Goal: Transaction & Acquisition: Purchase product/service

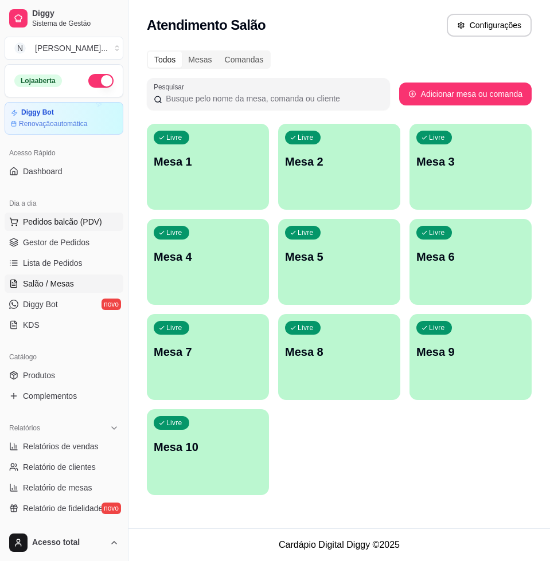
click at [82, 220] on span "Pedidos balcão (PDV)" at bounding box center [62, 221] width 79 height 11
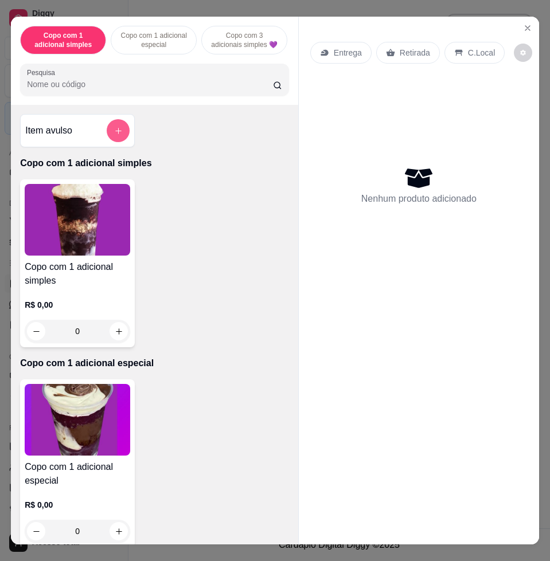
click at [107, 131] on button "add-separate-item" at bounding box center [118, 130] width 23 height 23
click at [222, 289] on div "Copo com 1 adicional simples R$ 0,00 0" at bounding box center [154, 263] width 269 height 168
click at [107, 133] on button "add-separate-item" at bounding box center [118, 131] width 22 height 22
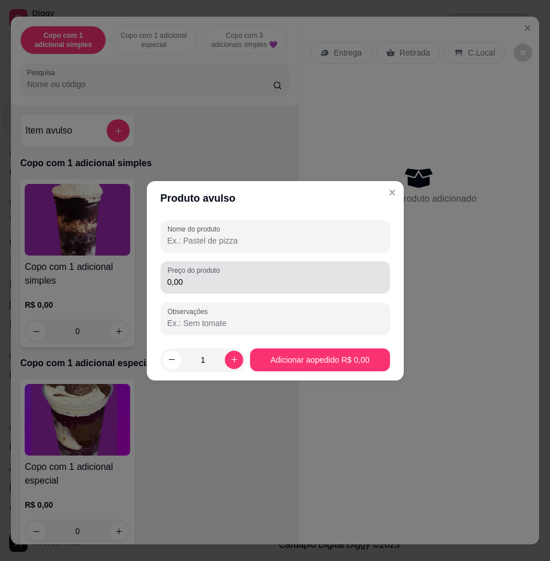
click at [242, 289] on div "Preço do produto 0,00" at bounding box center [275, 277] width 229 height 32
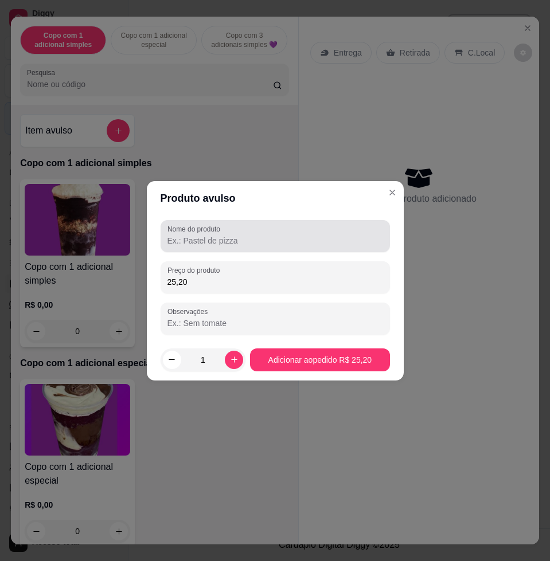
type input "25,20"
click at [271, 232] on div at bounding box center [275, 236] width 216 height 23
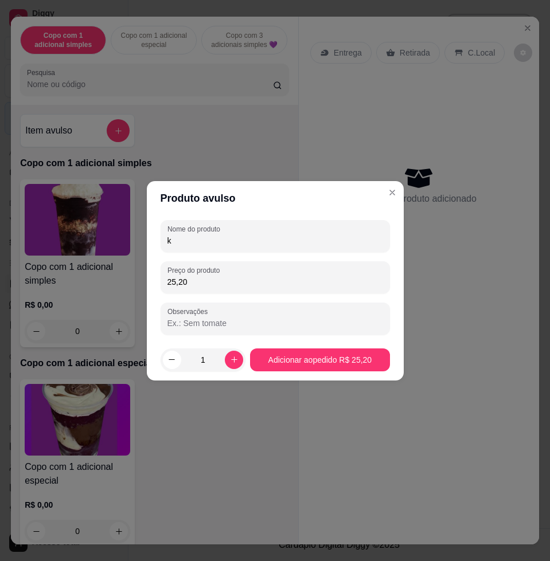
type input "k"
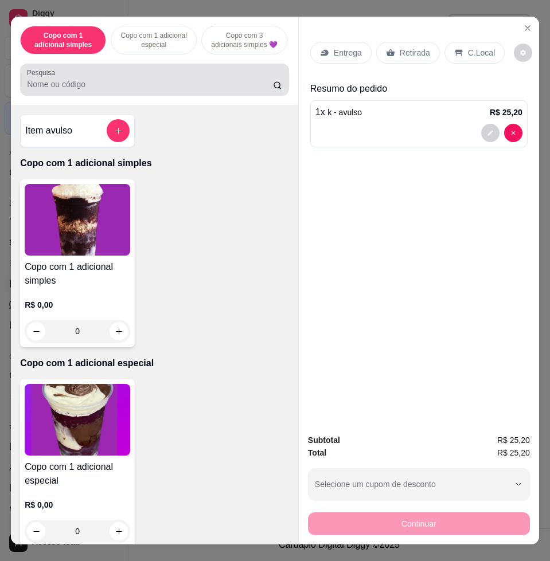
click at [136, 85] on input "Pesquisa" at bounding box center [150, 84] width 246 height 11
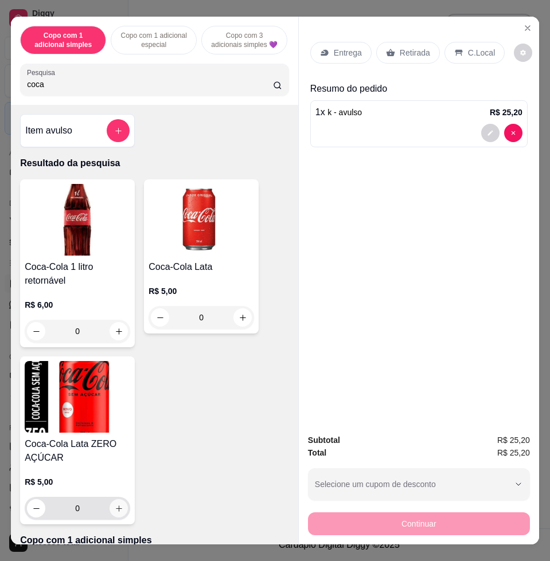
type input "coca"
click at [116, 518] on button "increase-product-quantity" at bounding box center [118, 508] width 18 height 18
type input "1"
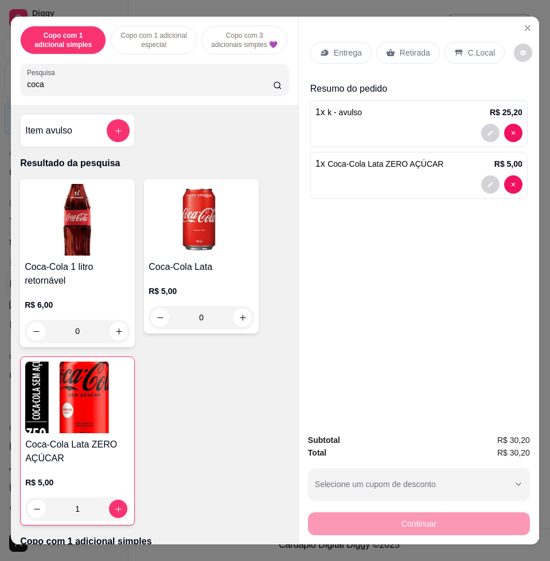
click at [458, 42] on div "C.Local" at bounding box center [474, 53] width 60 height 22
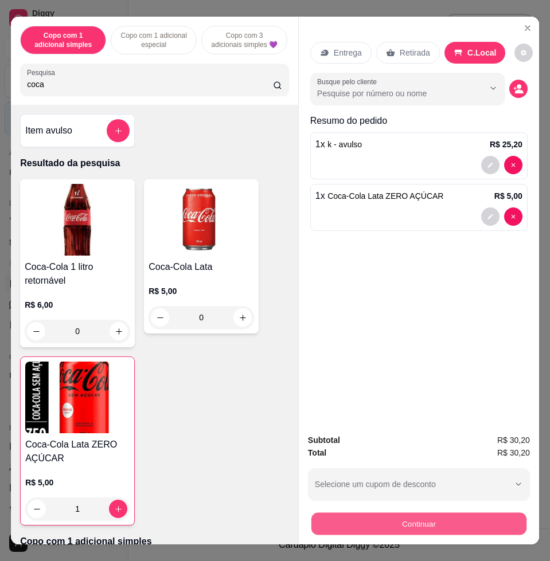
click at [468, 513] on button "Continuar" at bounding box center [418, 523] width 215 height 22
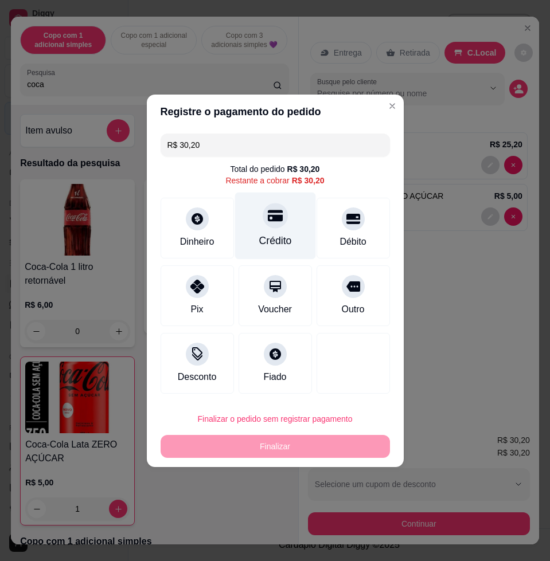
click at [283, 229] on div "Crédito" at bounding box center [274, 225] width 81 height 67
type input "R$ 0,00"
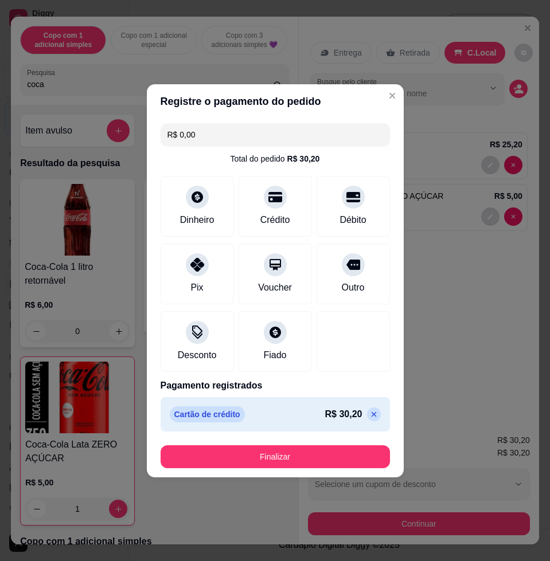
click at [311, 448] on button "Finalizar" at bounding box center [275, 456] width 229 height 23
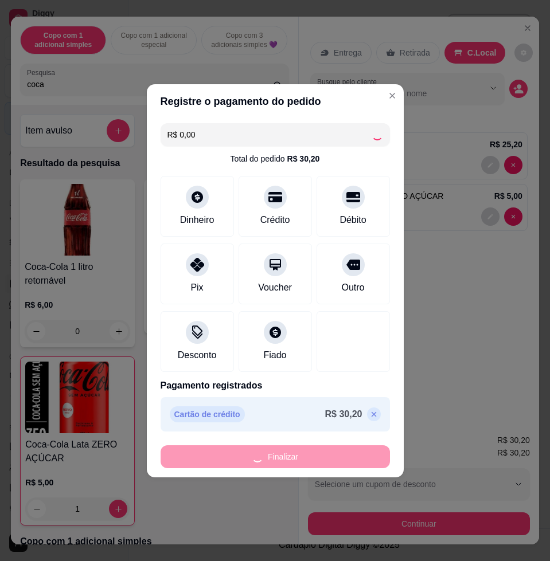
type input "0"
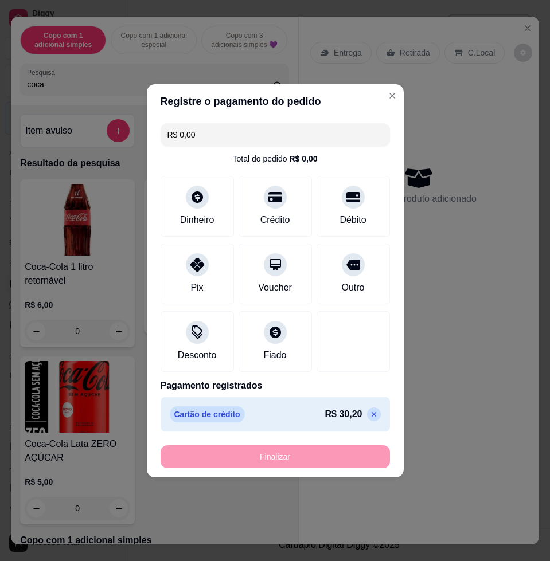
type input "-R$ 30,20"
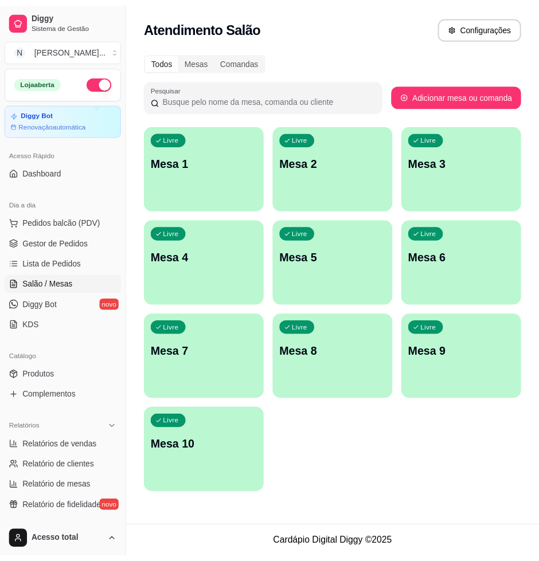
scroll to position [264, 0]
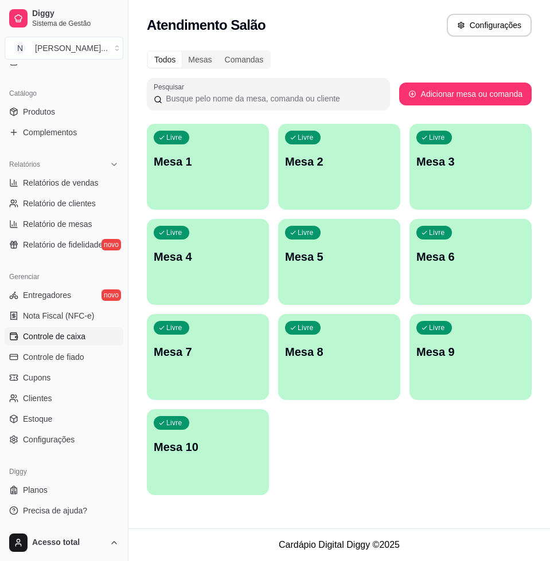
click at [81, 337] on span "Controle de caixa" at bounding box center [54, 336] width 62 height 11
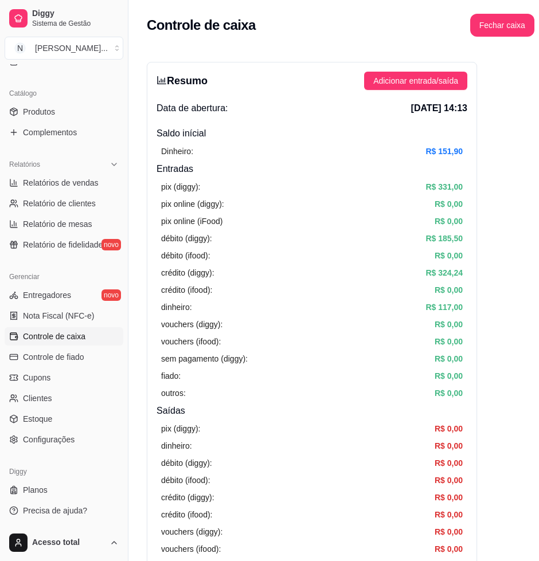
click at [189, 391] on div "outros: R$ 0,00" at bounding box center [312, 393] width 302 height 13
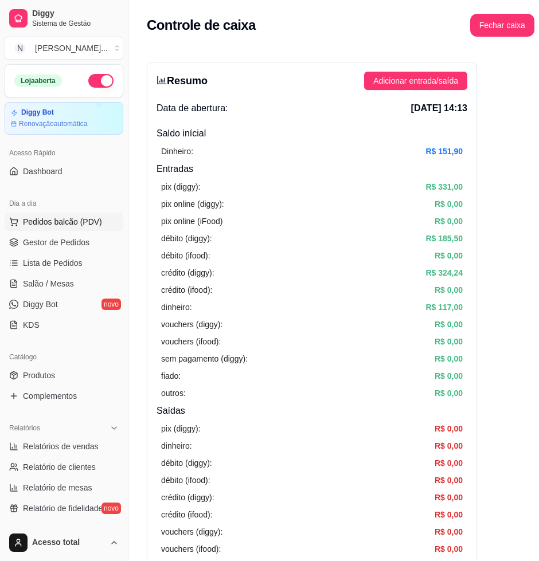
click at [68, 221] on span "Pedidos balcão (PDV)" at bounding box center [62, 221] width 79 height 11
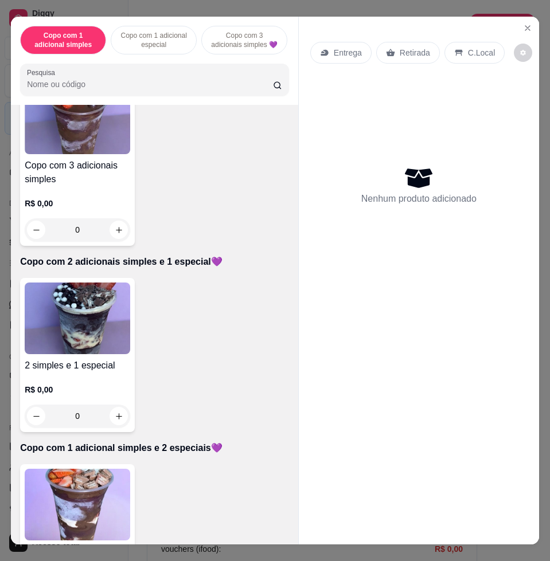
scroll to position [573, 0]
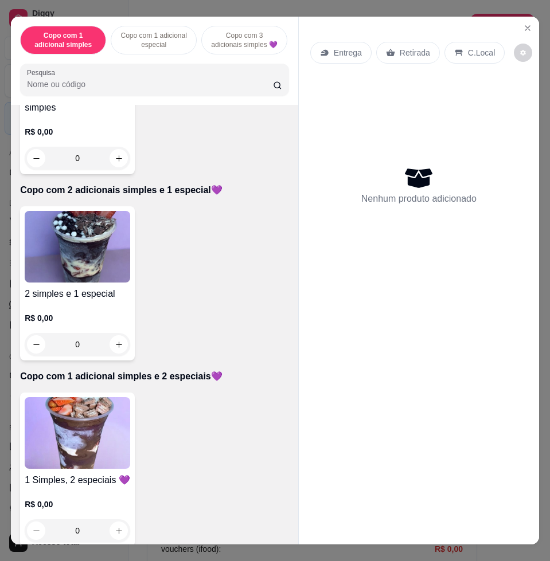
click at [89, 246] on img at bounding box center [77, 247] width 105 height 72
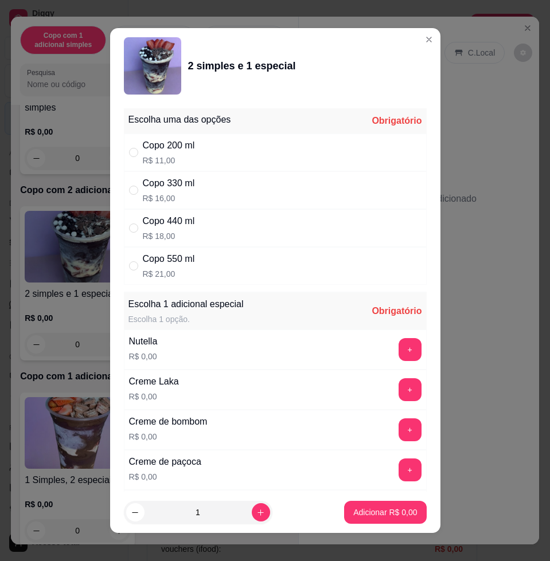
click at [256, 272] on div "Copo 550 ml R$ 21,00" at bounding box center [275, 266] width 303 height 38
radio input "true"
click at [398, 346] on button "+" at bounding box center [409, 350] width 22 height 22
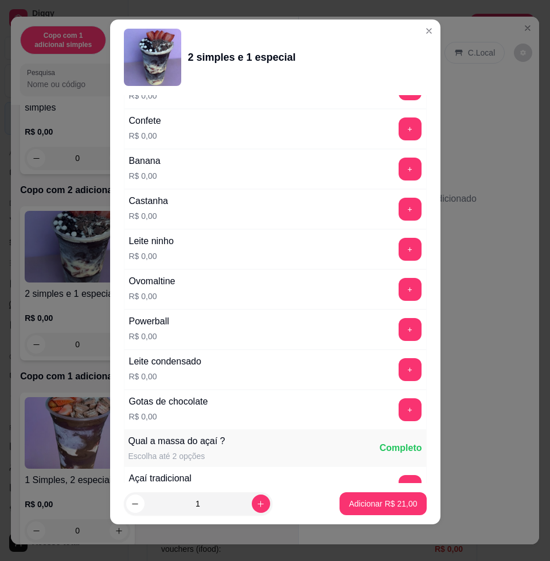
scroll to position [988, 0]
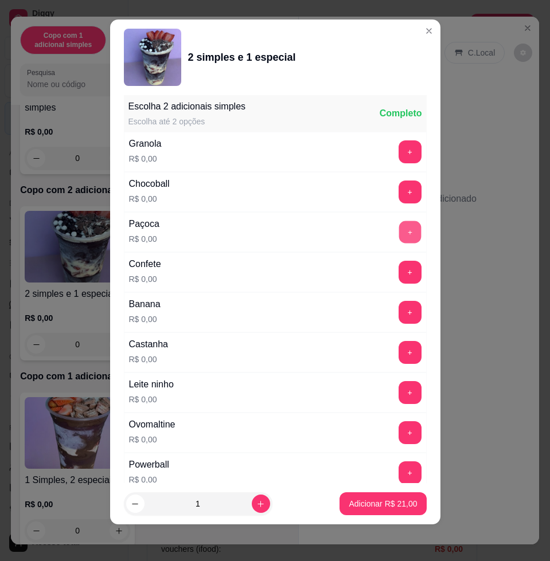
click at [398, 225] on button "+" at bounding box center [409, 232] width 22 height 22
click at [398, 394] on button "+" at bounding box center [409, 393] width 22 height 22
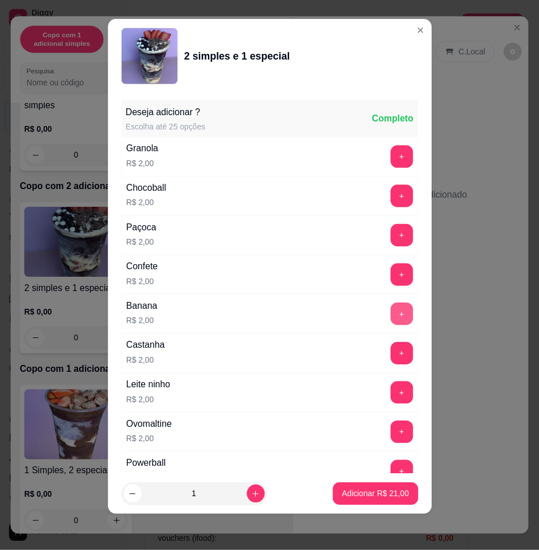
scroll to position [1968, 0]
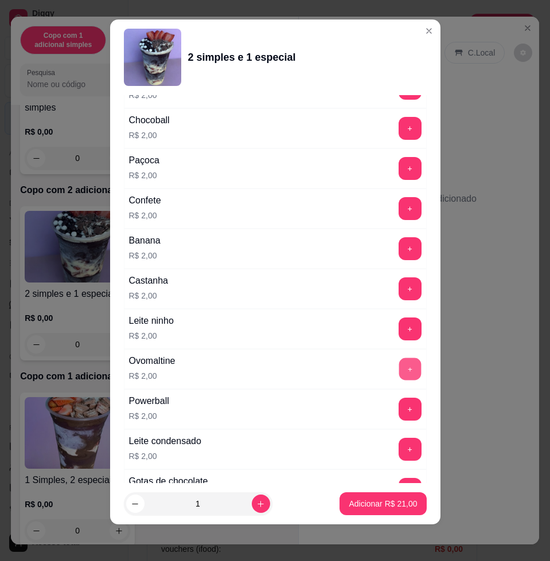
click at [398, 377] on button "+" at bounding box center [409, 369] width 22 height 22
click at [367, 500] on p "Adicionar R$ 23,00" at bounding box center [383, 503] width 68 height 11
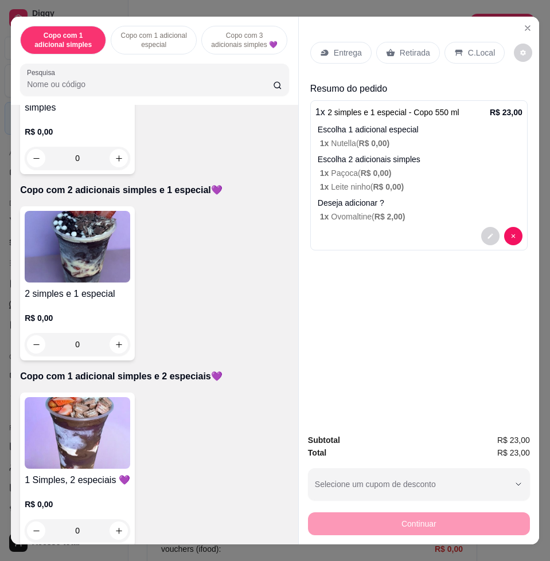
click at [349, 47] on p "Entrega" at bounding box center [348, 52] width 28 height 11
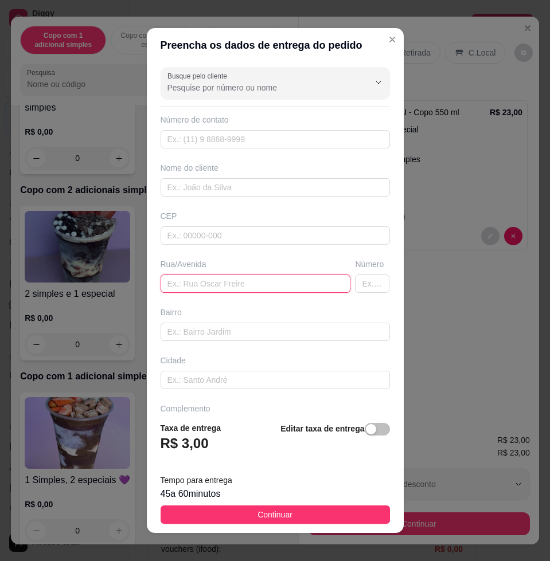
click at [228, 289] on input "text" at bounding box center [256, 284] width 190 height 18
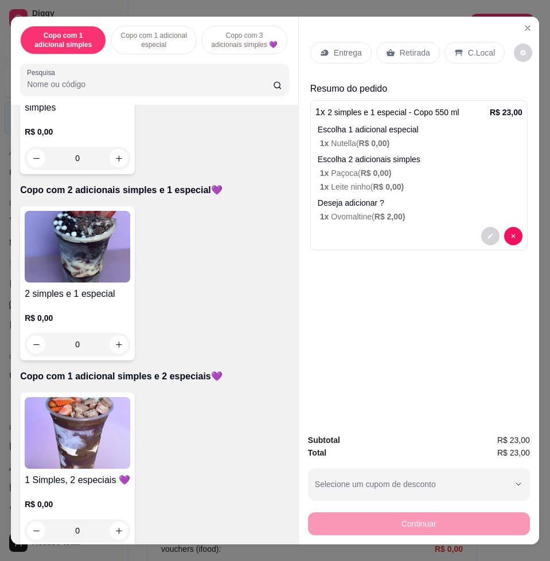
click at [345, 50] on p "Entrega" at bounding box center [348, 52] width 28 height 11
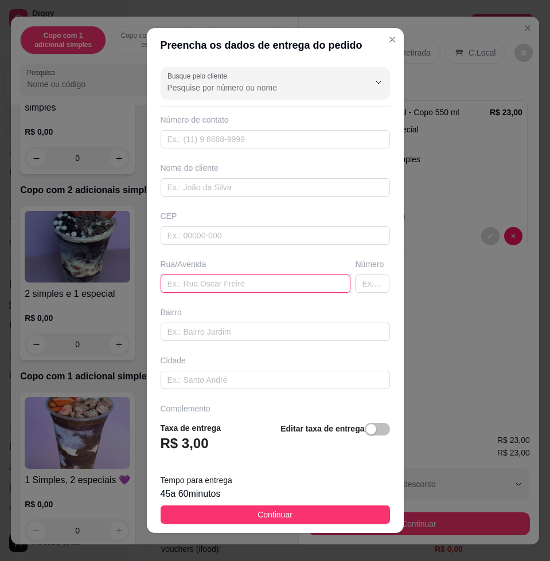
click at [201, 285] on input "text" at bounding box center [256, 284] width 190 height 18
type input "o"
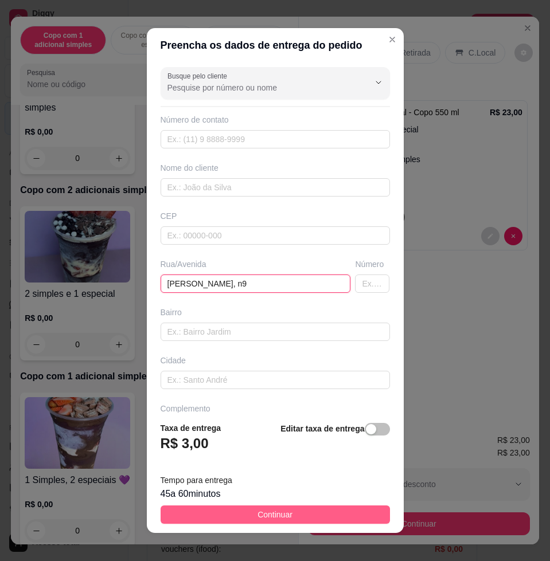
type input "[PERSON_NAME], n9"
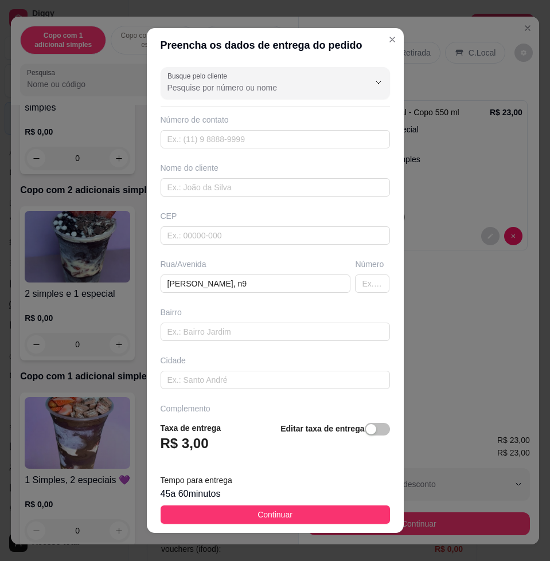
drag, startPoint x: 245, startPoint y: 507, endPoint x: 256, endPoint y: 507, distance: 11.5
click at [245, 507] on button "Continuar" at bounding box center [275, 515] width 229 height 18
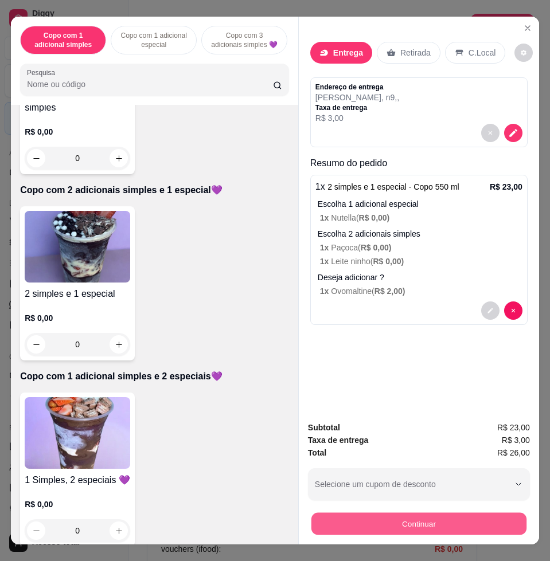
click at [350, 522] on button "Continuar" at bounding box center [418, 523] width 215 height 22
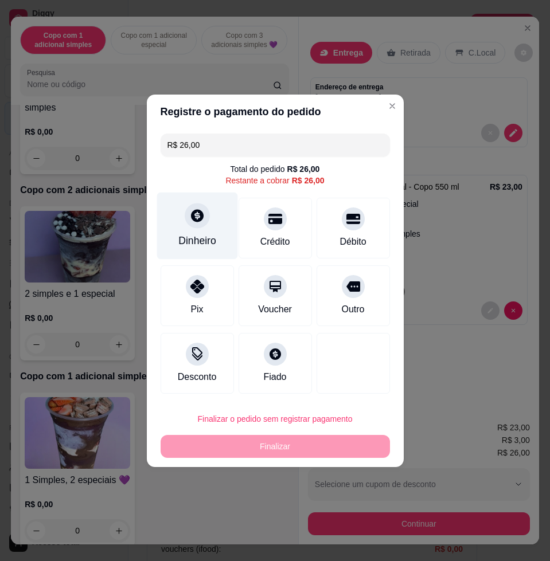
click at [189, 226] on div at bounding box center [197, 215] width 25 height 25
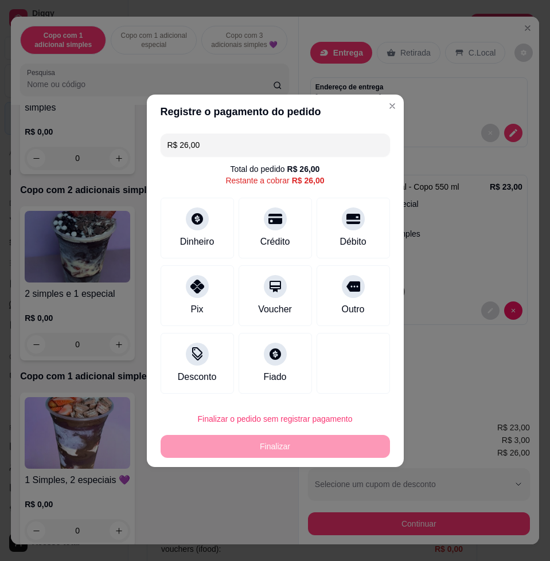
click at [214, 257] on div "Quantia recebida 0,00 Quantia à ser cobrada R$ 26,00" at bounding box center [274, 270] width 257 height 65
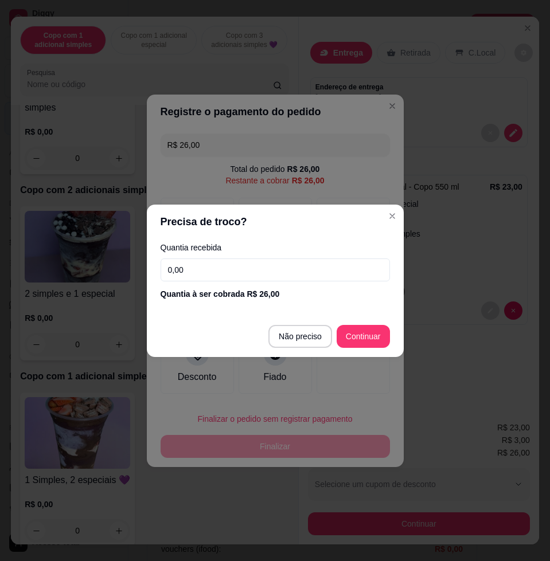
click at [216, 265] on input "0,00" at bounding box center [275, 270] width 229 height 23
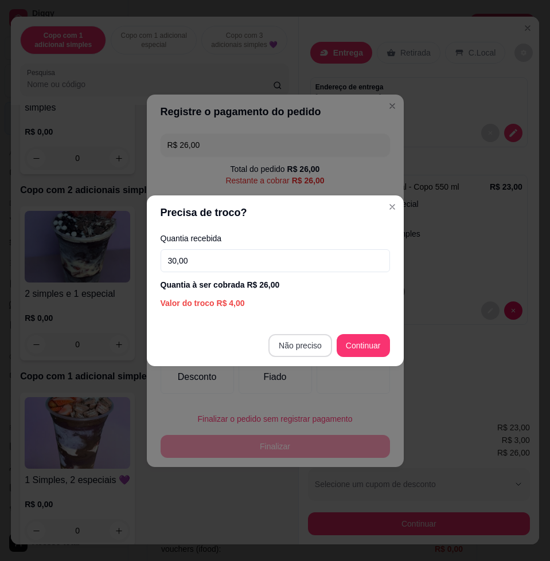
type input "30,00"
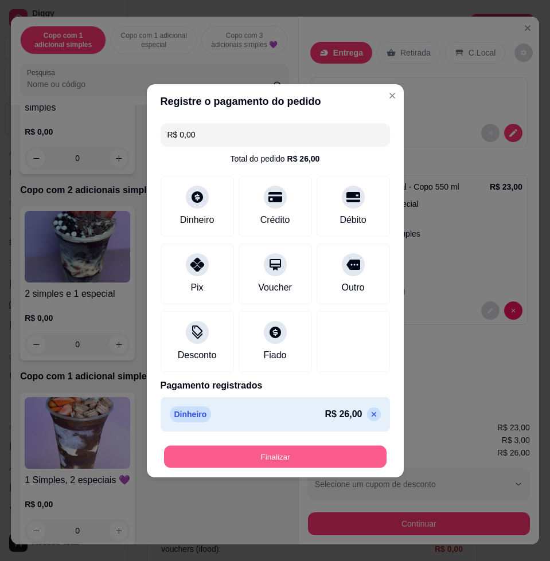
click at [349, 452] on button "Finalizar" at bounding box center [275, 456] width 222 height 22
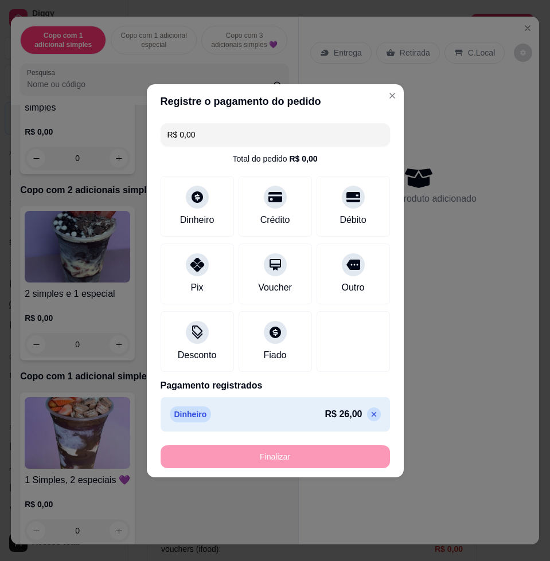
type input "-R$ 26,00"
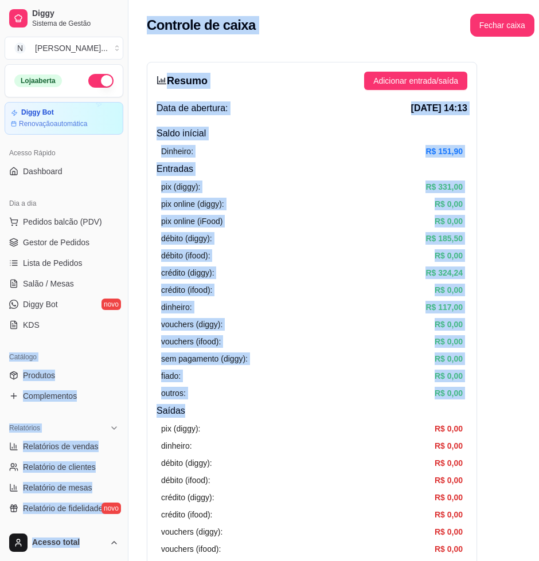
drag, startPoint x: 127, startPoint y: 377, endPoint x: 65, endPoint y: 314, distance: 88.4
drag, startPoint x: 85, startPoint y: 252, endPoint x: 37, endPoint y: 294, distance: 63.8
click at [37, 294] on ul "Pedidos balcão (PDV) Gestor de Pedidos Lista de Pedidos Salão / Mesas Diggy Bot…" at bounding box center [64, 274] width 119 height 122
click at [41, 287] on span "Salão / Mesas" at bounding box center [48, 283] width 51 height 11
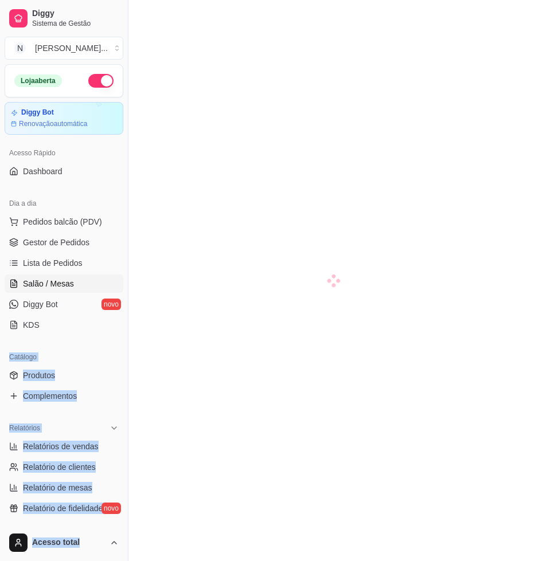
click at [41, 287] on span "Salão / Mesas" at bounding box center [48, 283] width 51 height 11
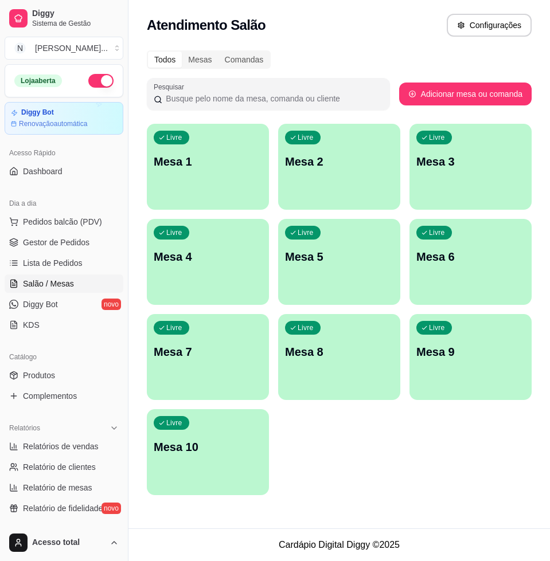
click at [358, 472] on div "Livre Mesa 1 Livre Mesa 2 Livre Mesa 3 Livre Mesa 4 Livre Mesa 5 Livre Mesa 6 L…" at bounding box center [339, 309] width 385 height 371
drag, startPoint x: 322, startPoint y: 381, endPoint x: 322, endPoint y: 427, distance: 45.9
click at [322, 427] on div "Livre Mesa 1 Livre Mesa 2 Livre Mesa 3 Livre Mesa 4 Livre Mesa 5 Livre Mesa 6 L…" at bounding box center [339, 309] width 385 height 371
click at [69, 211] on div "Dia a dia" at bounding box center [64, 203] width 119 height 18
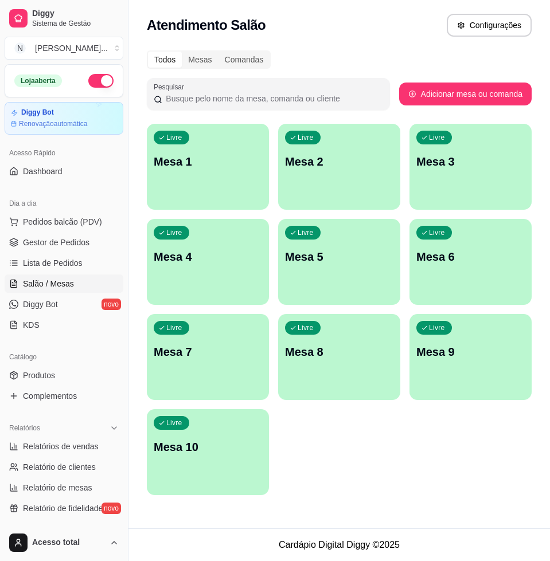
click at [69, 211] on div "Dia a dia" at bounding box center [64, 203] width 119 height 18
click at [58, 208] on div "Dia a dia" at bounding box center [64, 203] width 119 height 18
click at [66, 201] on div "Dia a dia" at bounding box center [64, 203] width 119 height 18
click at [75, 201] on div "Dia a dia" at bounding box center [64, 203] width 119 height 18
click at [73, 177] on link "Dashboard" at bounding box center [64, 171] width 119 height 18
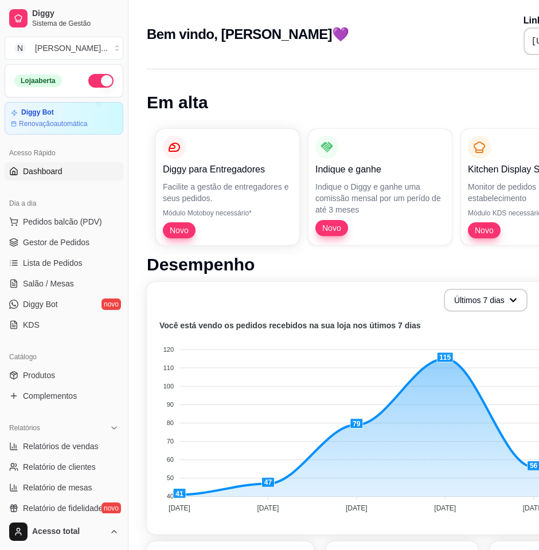
click at [73, 177] on link "Dashboard" at bounding box center [64, 171] width 119 height 18
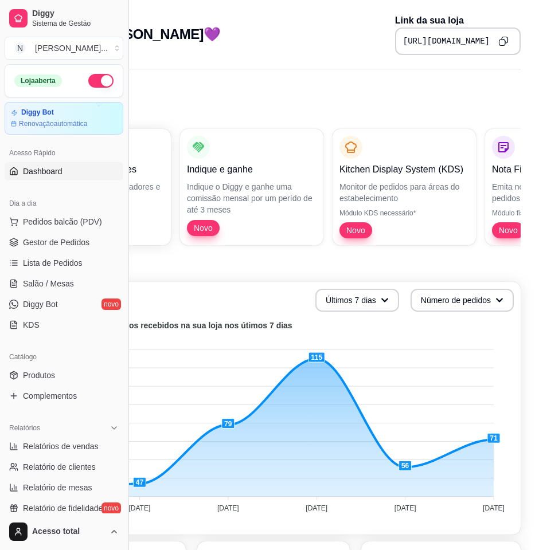
click at [125, 279] on button "Toggle Sidebar" at bounding box center [127, 275] width 9 height 550
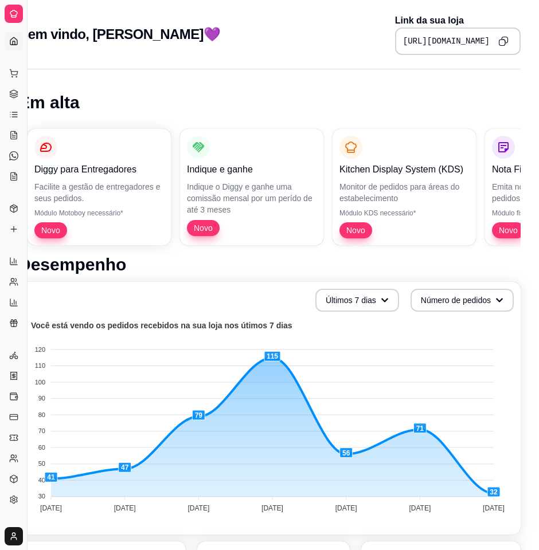
scroll to position [1, 28]
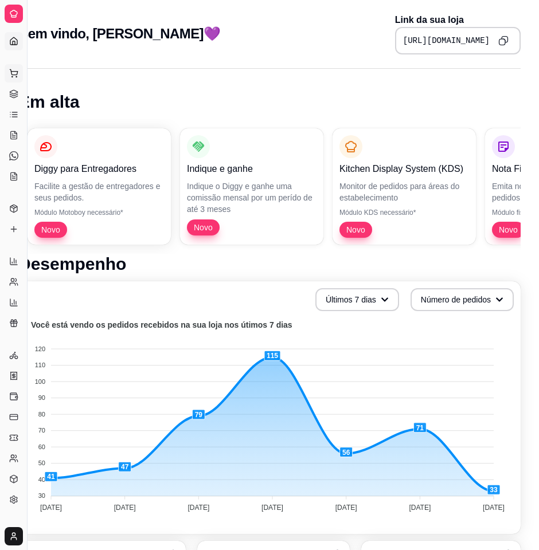
click at [17, 75] on icon at bounding box center [13, 73] width 9 height 9
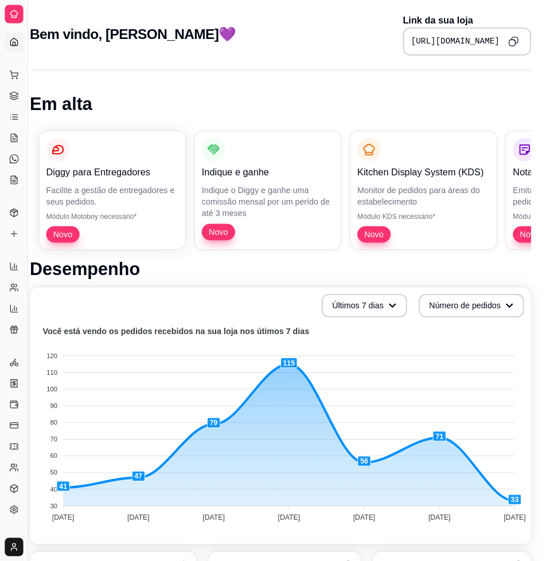
scroll to position [1, 17]
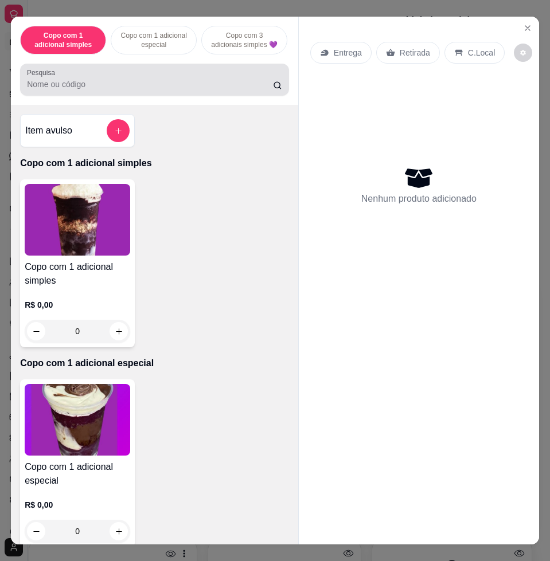
click at [221, 90] on input "Pesquisa" at bounding box center [150, 84] width 246 height 11
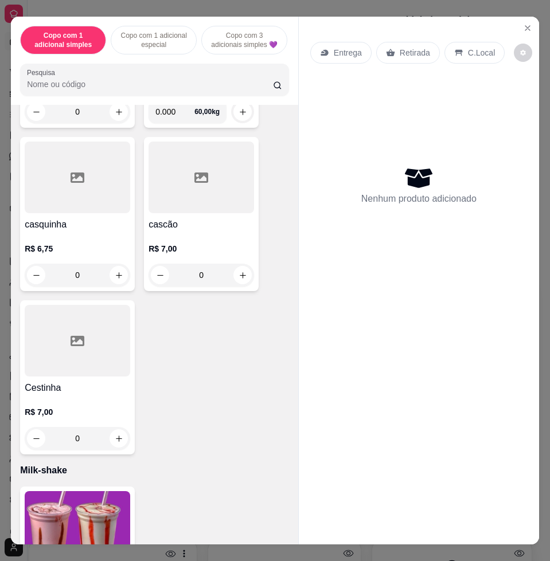
scroll to position [3531, 0]
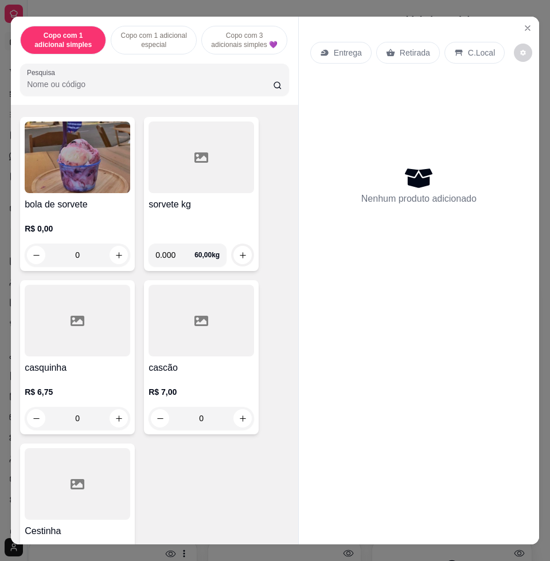
click at [88, 234] on p "R$ 0,00" at bounding box center [77, 228] width 105 height 11
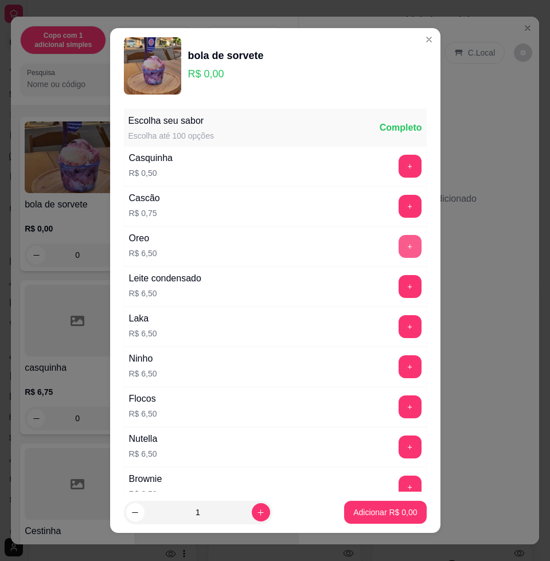
click at [398, 247] on button "+" at bounding box center [409, 246] width 23 height 23
click at [398, 247] on button "+" at bounding box center [409, 247] width 22 height 22
click at [398, 516] on button "Adicionar R$ 13,00" at bounding box center [382, 512] width 87 height 23
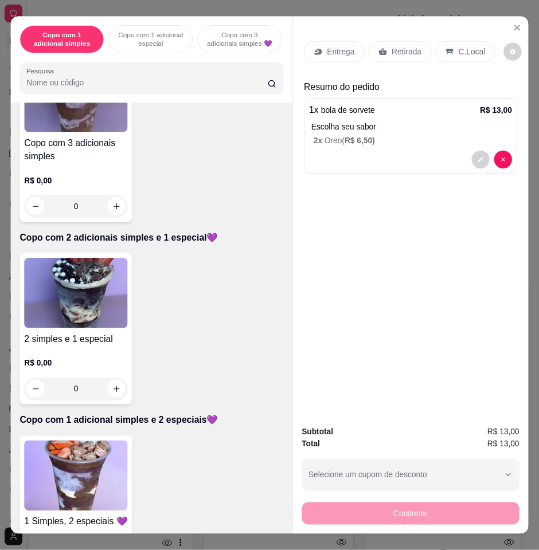
scroll to position [0, 0]
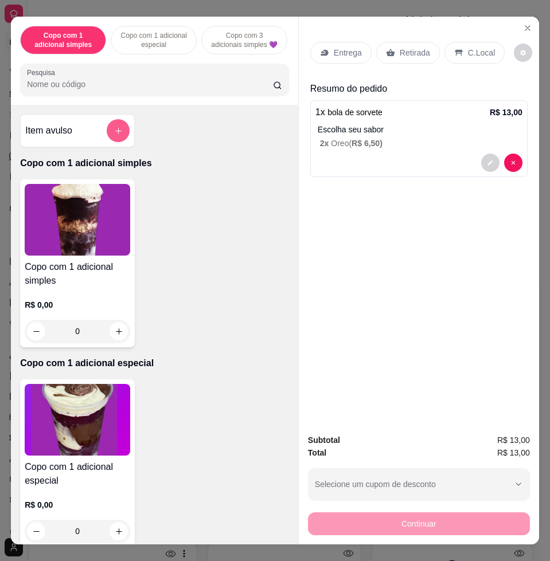
click at [114, 141] on button "add-separate-item" at bounding box center [118, 130] width 23 height 23
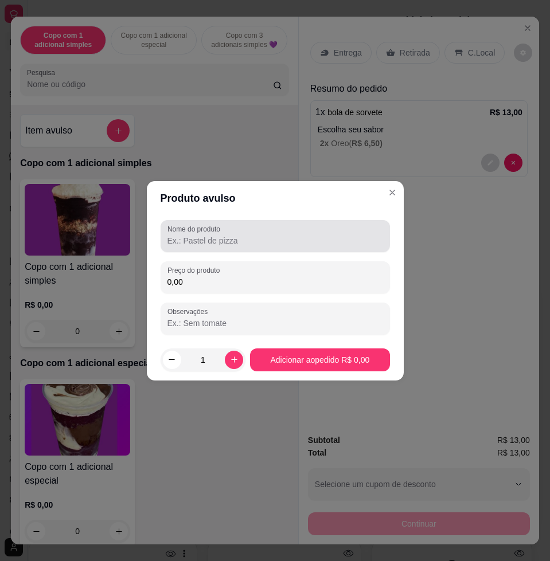
click at [257, 241] on input "Nome do produto" at bounding box center [275, 240] width 216 height 11
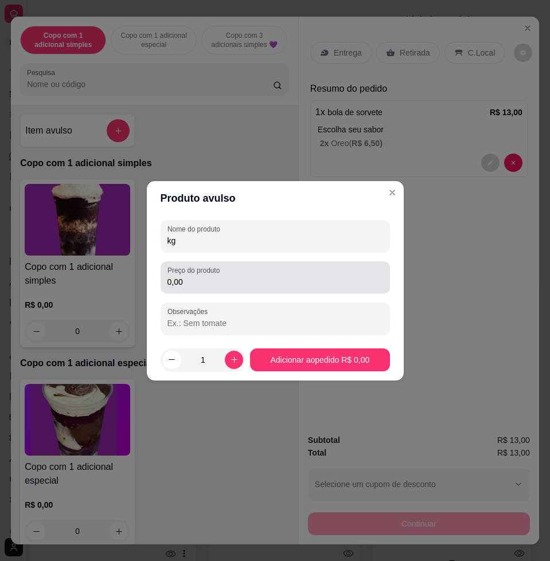
type input "kg"
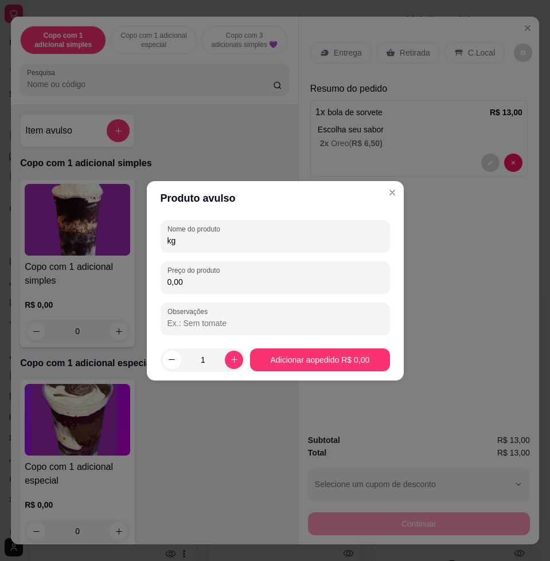
click at [263, 283] on input "0,00" at bounding box center [275, 281] width 216 height 11
type input "17,28"
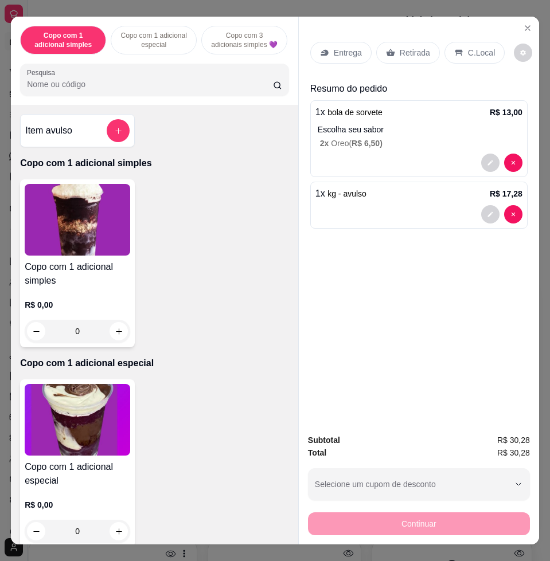
click at [484, 47] on p "C.Local" at bounding box center [481, 52] width 27 height 11
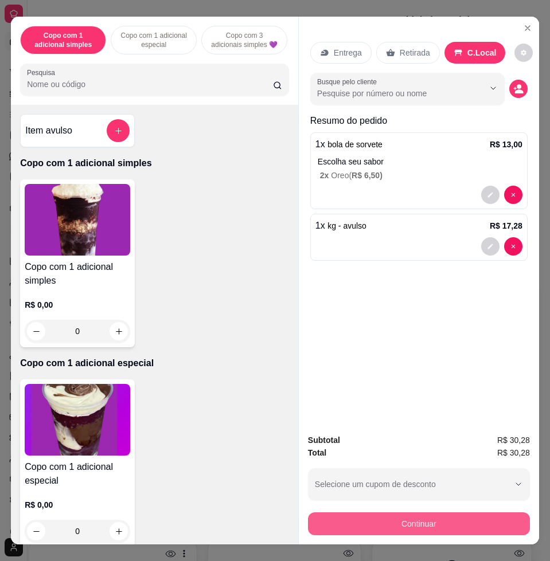
click at [476, 512] on button "Continuar" at bounding box center [419, 523] width 222 height 23
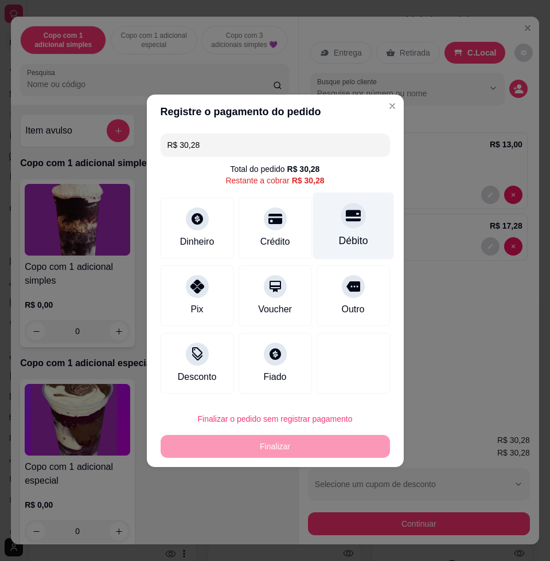
click at [347, 232] on div "Débito" at bounding box center [352, 225] width 81 height 67
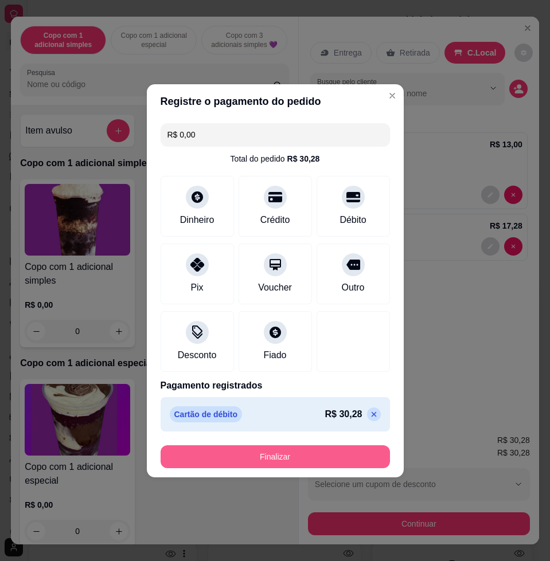
click at [311, 457] on button "Finalizar" at bounding box center [275, 456] width 229 height 23
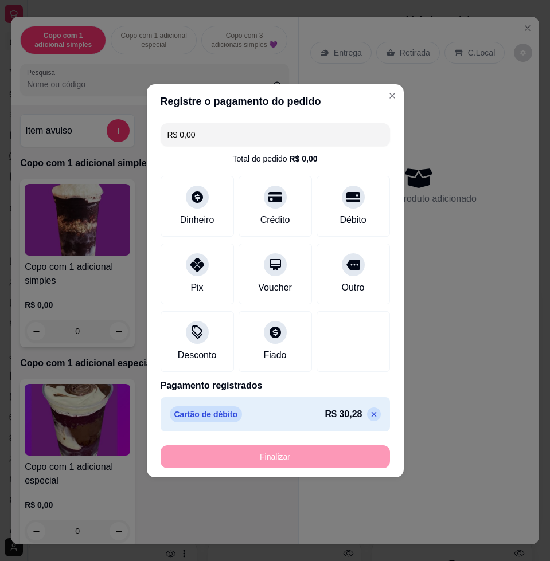
type input "-R$ 30,28"
